Goal: Information Seeking & Learning: Learn about a topic

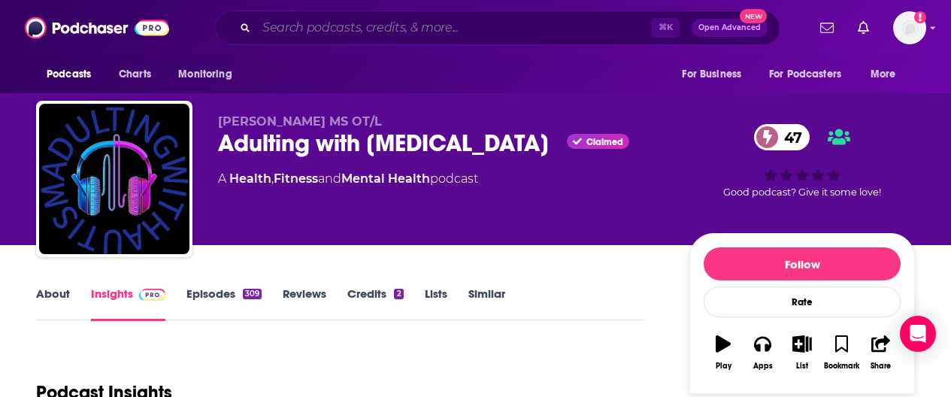
click at [315, 28] on input "Search podcasts, credits, & more..." at bounding box center [453, 28] width 395 height 24
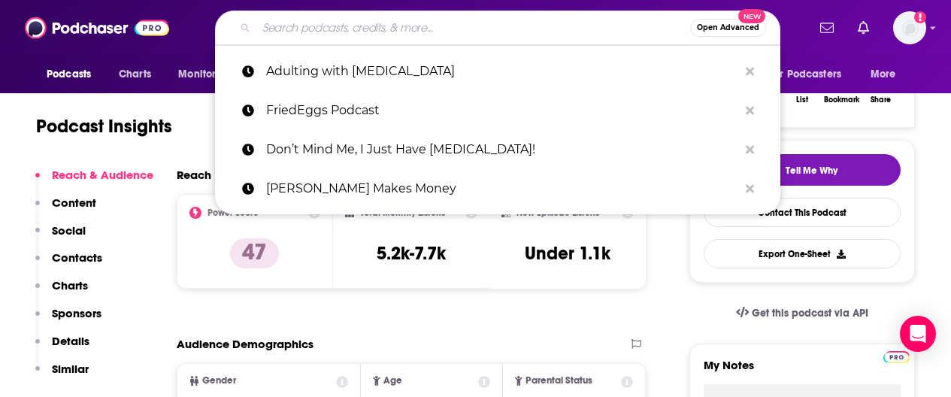
paste input "Parenting IQ"
type input "Parenting IQ"
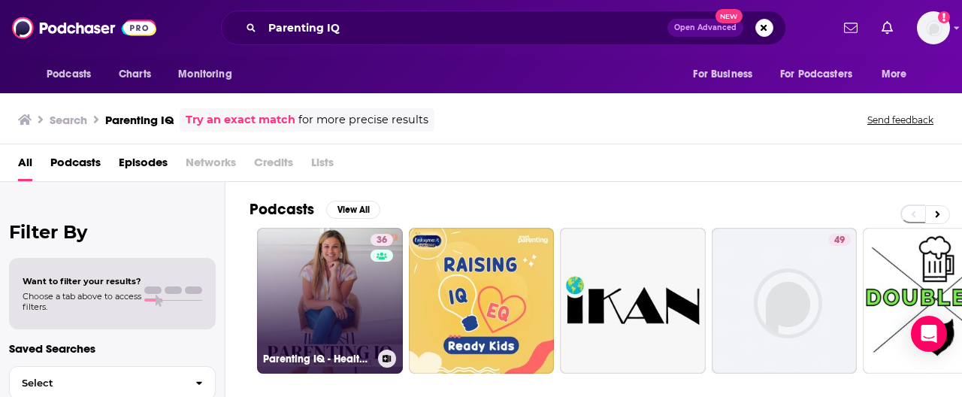
click at [313, 274] on link "36 Parenting IQ - Healthy Family Habits, Parenting Challenges and Solutions" at bounding box center [330, 301] width 146 height 146
